Goal: Communication & Community: Participate in discussion

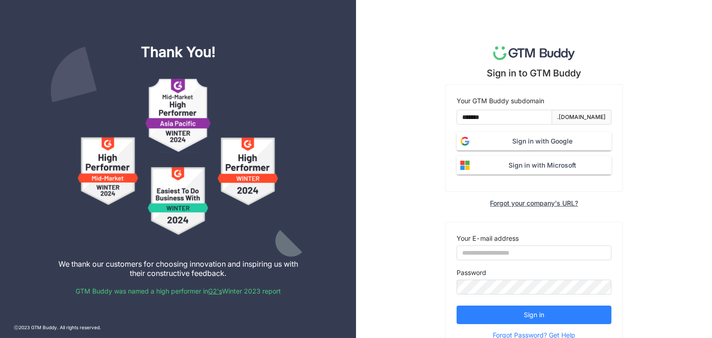
click at [507, 144] on span "Sign in with Google" at bounding box center [542, 141] width 138 height 10
click at [520, 170] on span "Sign in with Microsoft" at bounding box center [542, 165] width 138 height 10
click at [514, 252] on input "email" at bounding box center [534, 253] width 155 height 15
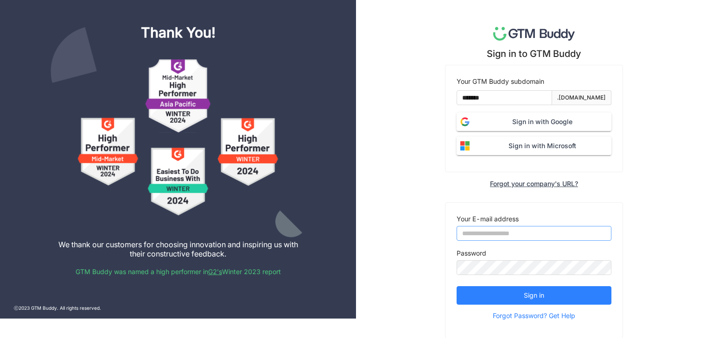
drag, startPoint x: 530, startPoint y: 230, endPoint x: 529, endPoint y: 234, distance: 5.0
click at [530, 230] on input "email" at bounding box center [534, 233] width 155 height 15
paste input "**********"
type input "**********"
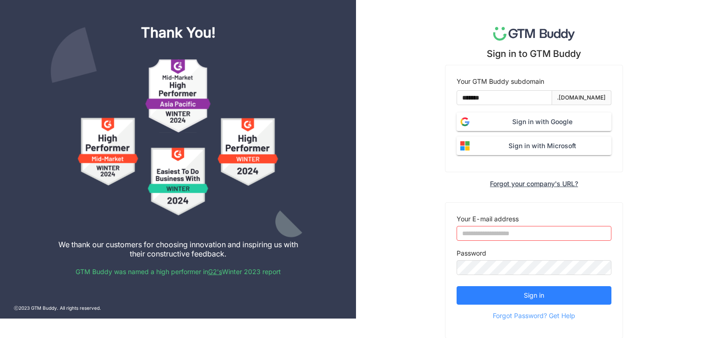
click at [553, 321] on span "Forgot Password? Get Help" at bounding box center [534, 316] width 83 height 14
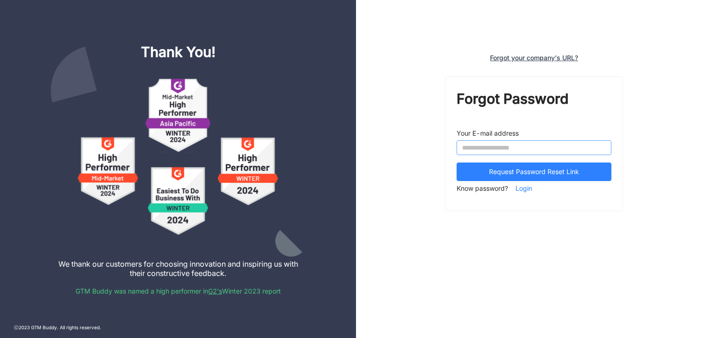
click at [484, 146] on input "email" at bounding box center [534, 147] width 155 height 15
paste input "**********"
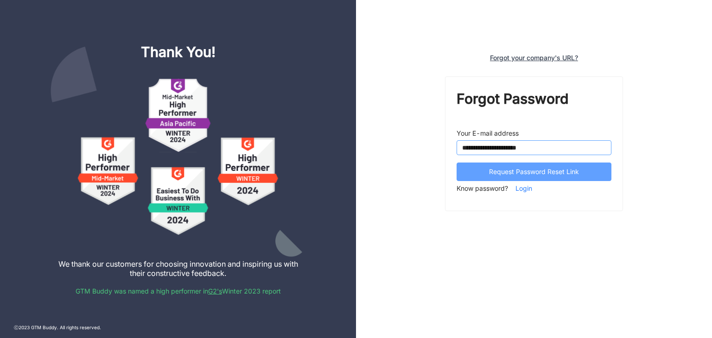
type input "**********"
click at [517, 168] on span "Request Password Reset Link" at bounding box center [534, 172] width 90 height 10
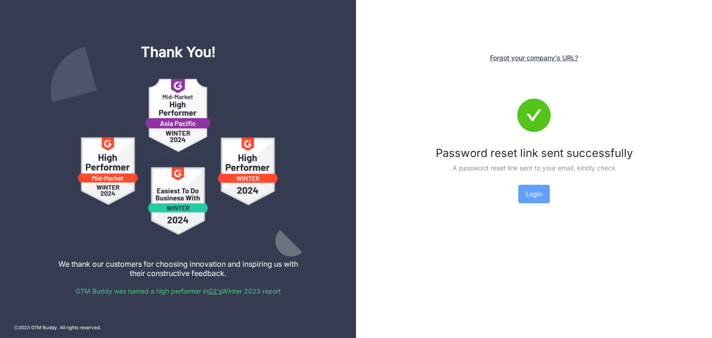
click at [543, 189] on button "Login" at bounding box center [534, 194] width 32 height 19
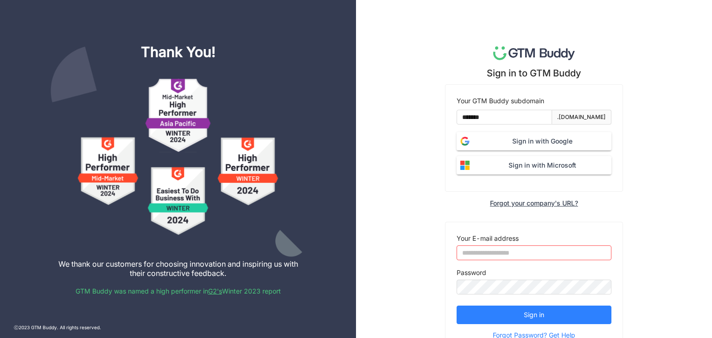
click at [504, 135] on button "Sign in with Google" at bounding box center [534, 141] width 155 height 19
click at [534, 163] on span "Sign in with Microsoft" at bounding box center [542, 165] width 138 height 10
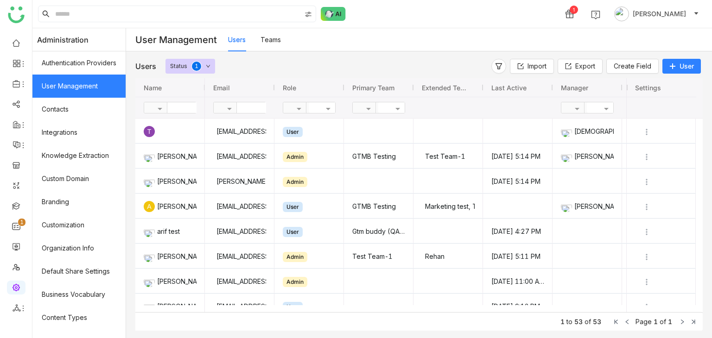
click at [281, 39] on link "Teams" at bounding box center [271, 40] width 20 height 8
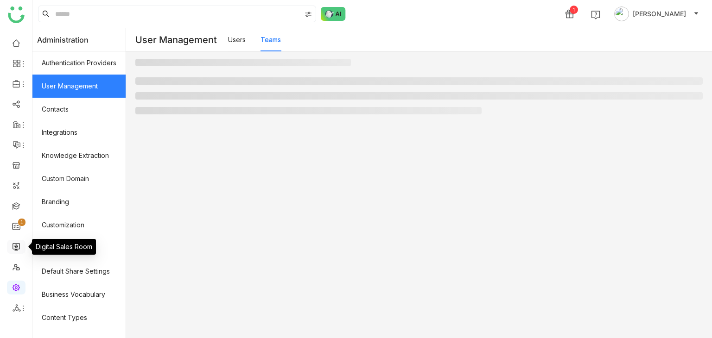
click at [12, 249] on link at bounding box center [16, 247] width 8 height 8
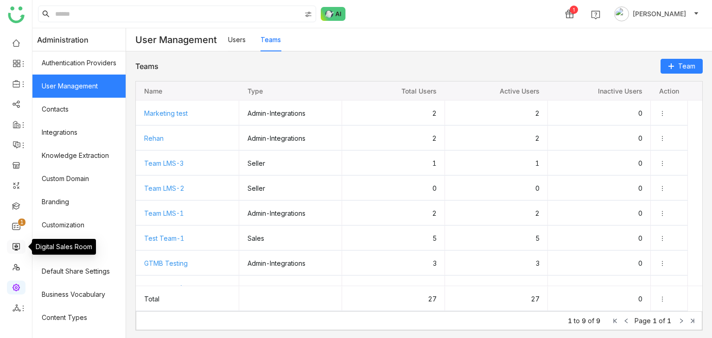
click at [19, 249] on link at bounding box center [16, 247] width 8 height 8
click at [15, 249] on link at bounding box center [16, 247] width 8 height 8
click at [15, 248] on link at bounding box center [16, 247] width 8 height 8
click at [14, 248] on link at bounding box center [16, 247] width 8 height 8
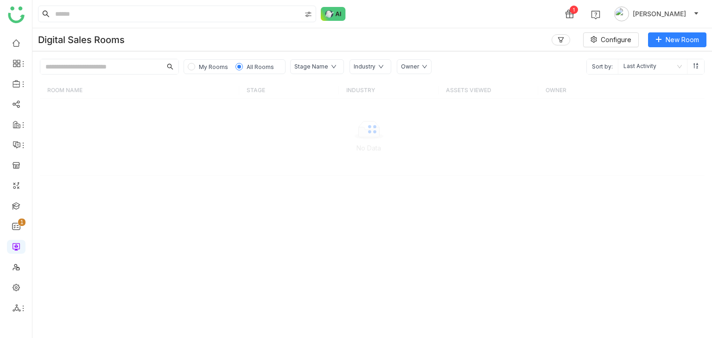
click at [215, 60] on div "My Rooms All Rooms" at bounding box center [235, 66] width 102 height 15
click at [214, 64] on span "My Rooms" at bounding box center [213, 67] width 29 height 7
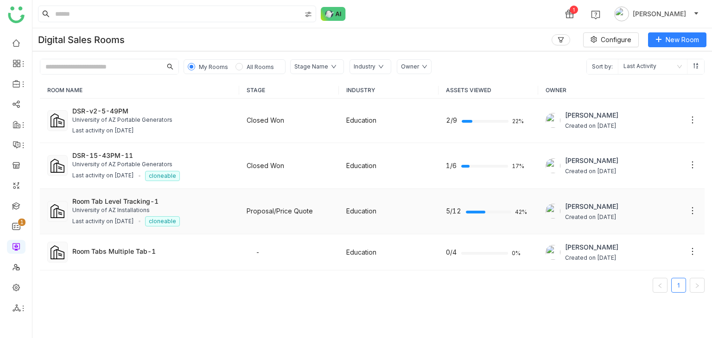
click at [73, 211] on div "University of AZ Installations" at bounding box center [152, 210] width 160 height 9
click at [83, 217] on div "Last activity on [DATE]" at bounding box center [103, 221] width 62 height 9
click at [134, 213] on div "University of AZ Installations" at bounding box center [152, 210] width 160 height 9
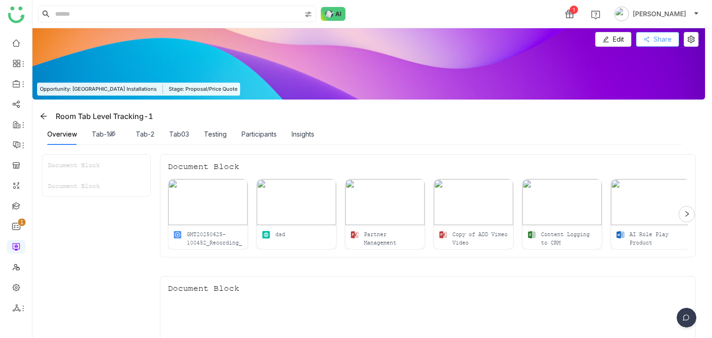
click at [663, 42] on span "Share" at bounding box center [663, 39] width 18 height 10
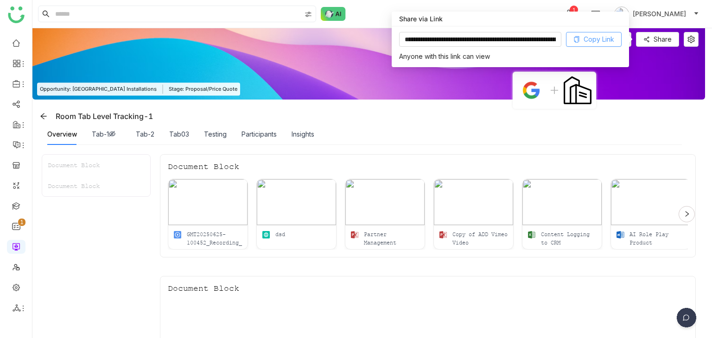
click at [606, 39] on span "Copy Link" at bounding box center [599, 39] width 31 height 10
click at [259, 136] on div "Participants" at bounding box center [259, 134] width 35 height 10
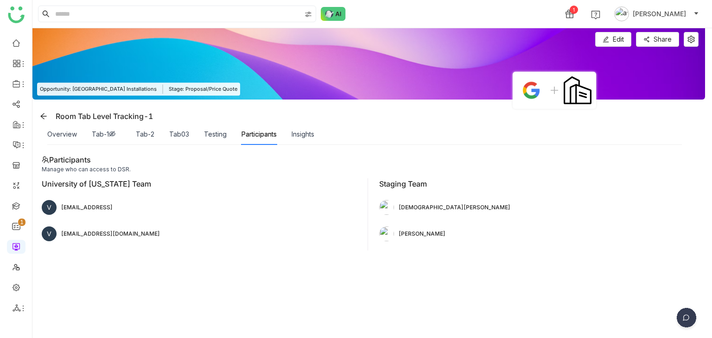
click at [671, 10] on span "[PERSON_NAME]" at bounding box center [659, 14] width 53 height 10
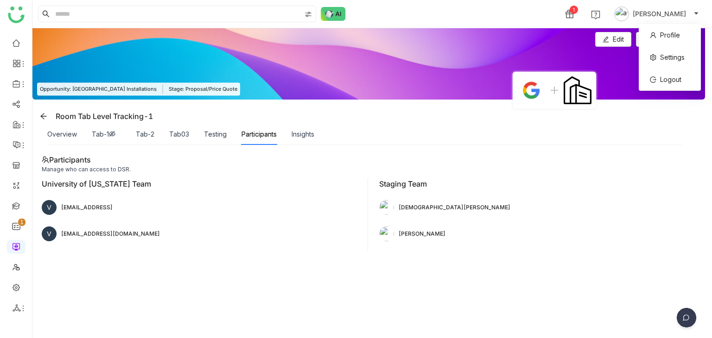
click at [653, 25] on li "Profile" at bounding box center [670, 35] width 62 height 22
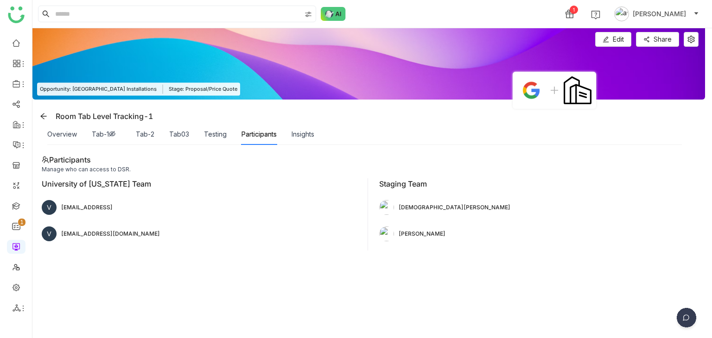
click at [672, 18] on span "[PERSON_NAME]" at bounding box center [659, 14] width 53 height 10
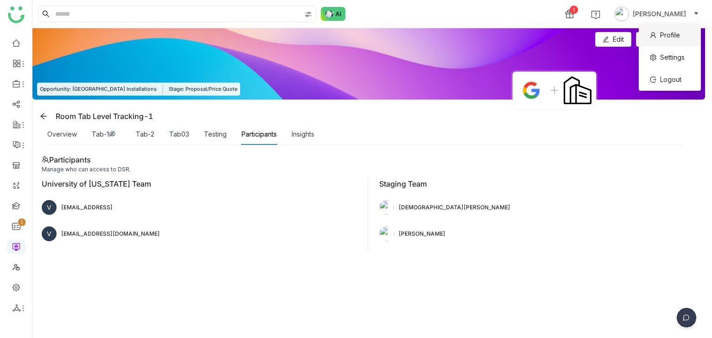
click at [665, 40] on span "Profile" at bounding box center [665, 35] width 30 height 10
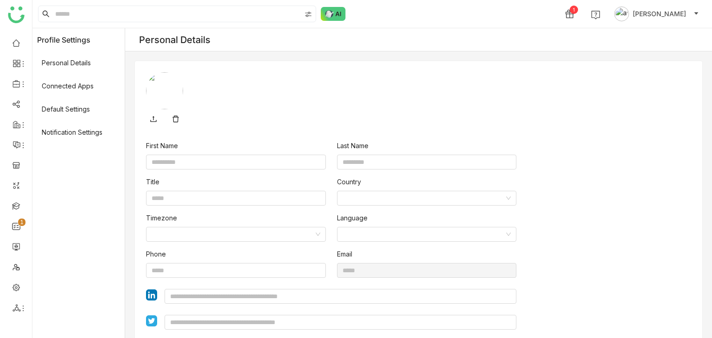
type input "****"
type input "**********"
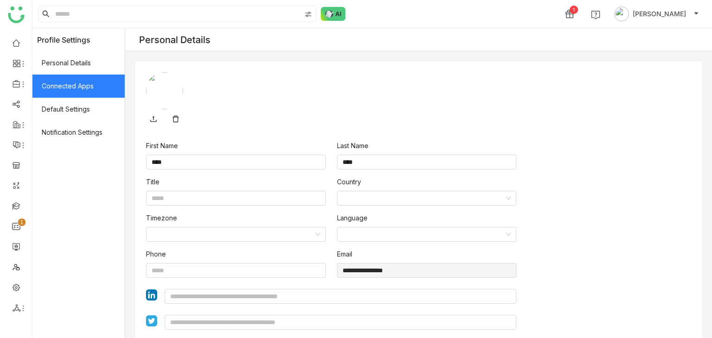
click at [99, 82] on span "Connected Apps" at bounding box center [78, 86] width 92 height 23
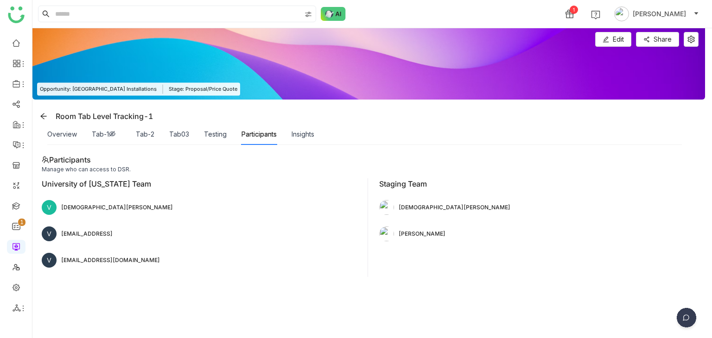
click at [688, 311] on img at bounding box center [686, 319] width 23 height 23
click at [656, 260] on img at bounding box center [650, 253] width 83 height 28
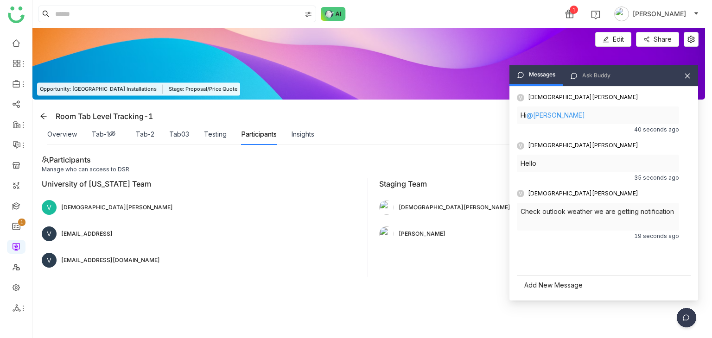
click at [564, 293] on div "Add New Message" at bounding box center [604, 285] width 174 height 20
click at [679, 281] on span "send" at bounding box center [679, 285] width 14 height 8
click at [564, 262] on div at bounding box center [604, 263] width 166 height 28
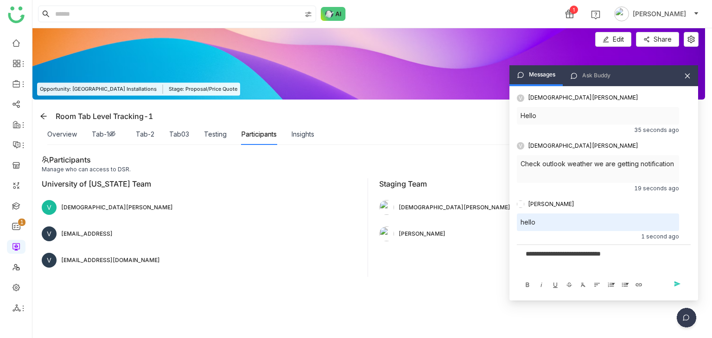
click at [671, 285] on div "send Send" at bounding box center [679, 284] width 16 height 15
click at [675, 284] on span "send" at bounding box center [679, 285] width 14 height 8
click at [520, 262] on div "Type new message, you can also @mention users Bold Italic Underline Strikethrou…" at bounding box center [604, 270] width 174 height 50
click at [543, 255] on div at bounding box center [604, 254] width 156 height 10
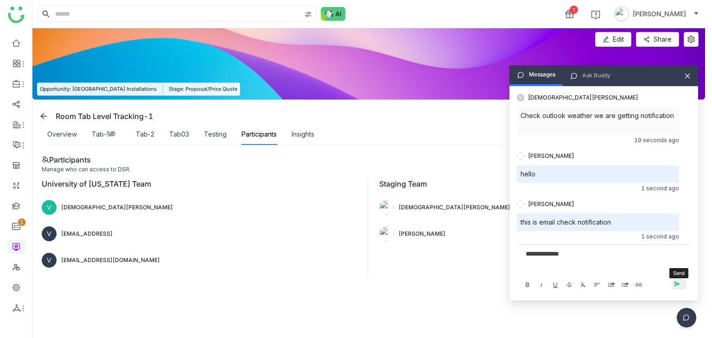
click at [679, 284] on span "send" at bounding box center [679, 285] width 14 height 8
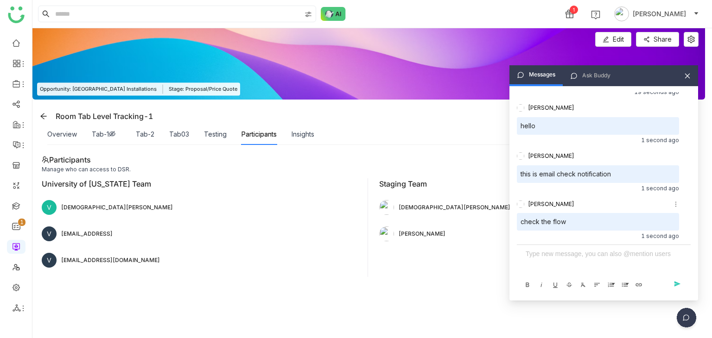
click at [673, 204] on icon at bounding box center [676, 204] width 6 height 6
click at [558, 264] on div at bounding box center [604, 263] width 166 height 28
click at [560, 251] on div at bounding box center [604, 254] width 156 height 10
click at [675, 292] on div "**********" at bounding box center [604, 270] width 174 height 50
click at [680, 286] on span "send" at bounding box center [679, 285] width 14 height 8
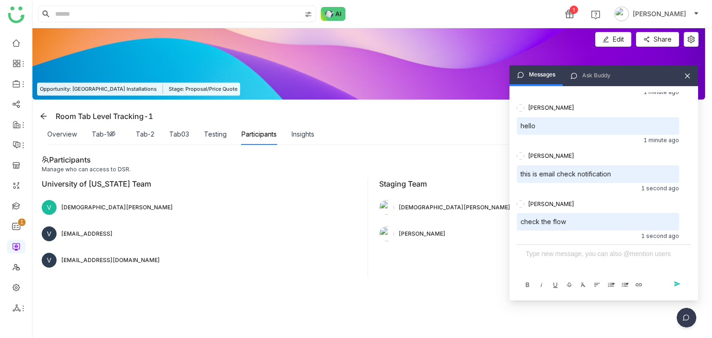
click at [685, 77] on icon at bounding box center [687, 76] width 6 height 6
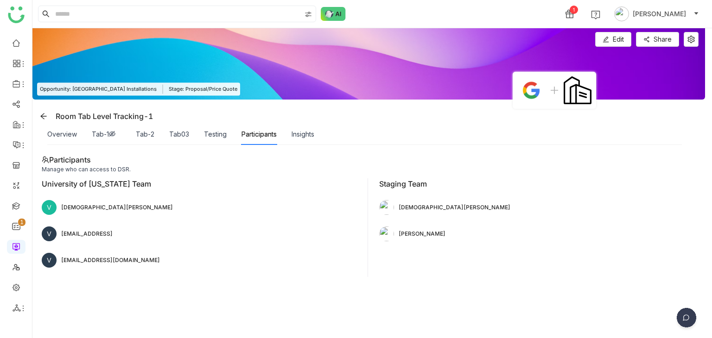
scroll to position [149, 0]
